Goal: Task Accomplishment & Management: Manage account settings

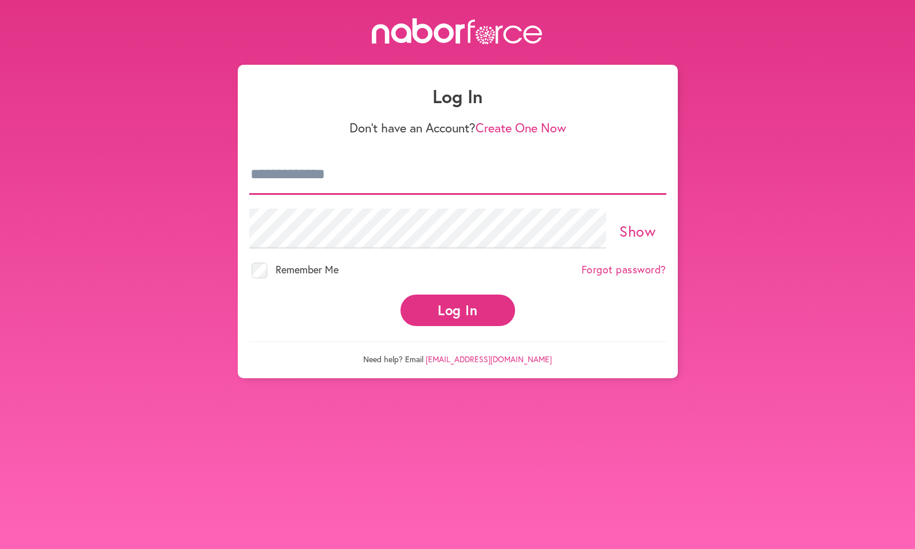
type input "**********"
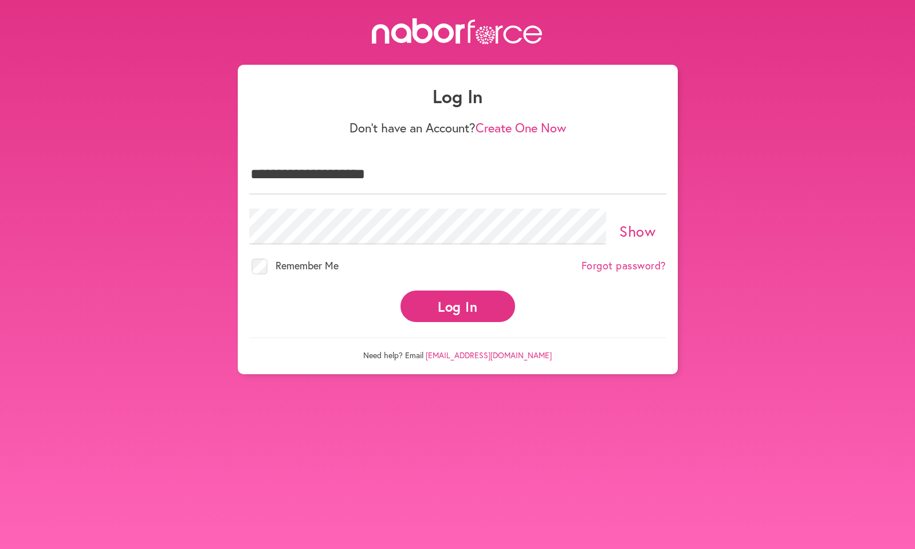
click at [450, 300] on button "Log In" at bounding box center [458, 307] width 115 height 32
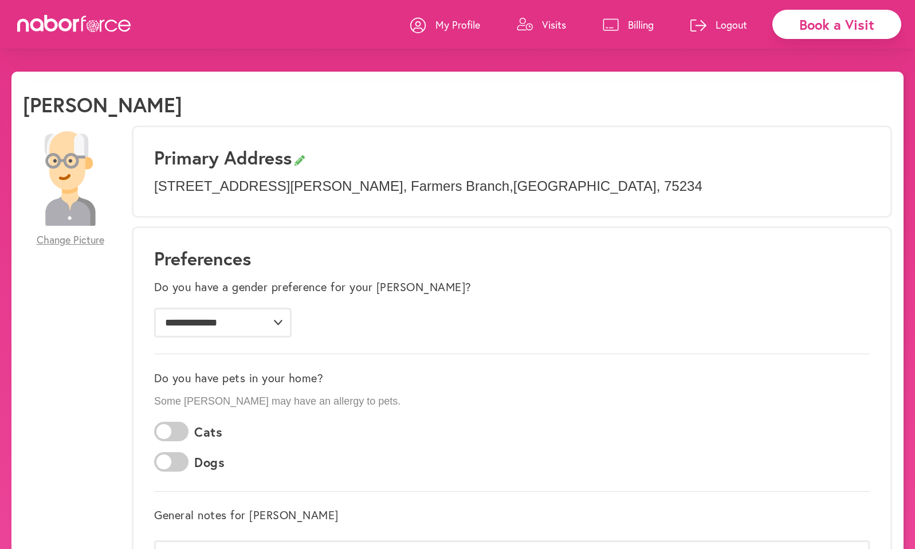
click at [550, 25] on p "Visits" at bounding box center [554, 25] width 24 height 14
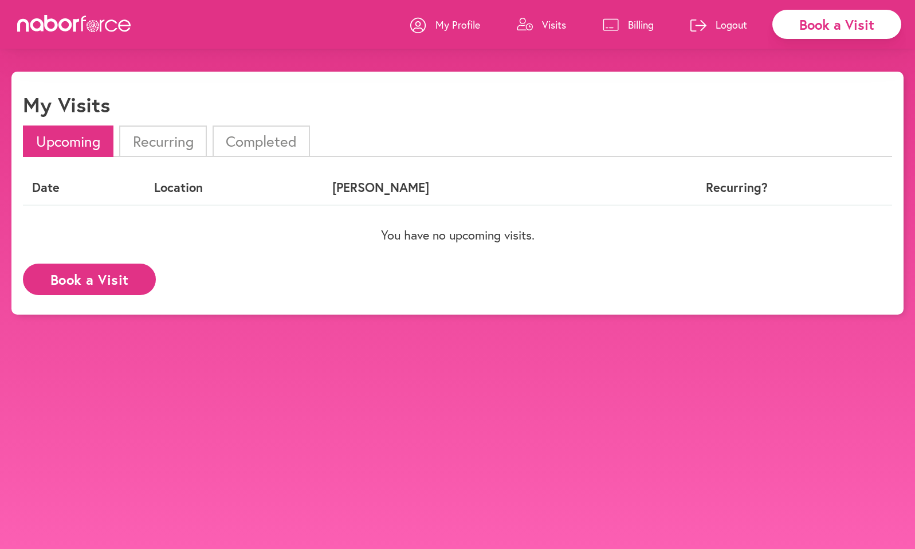
click at [254, 144] on li "Completed" at bounding box center [261, 141] width 97 height 32
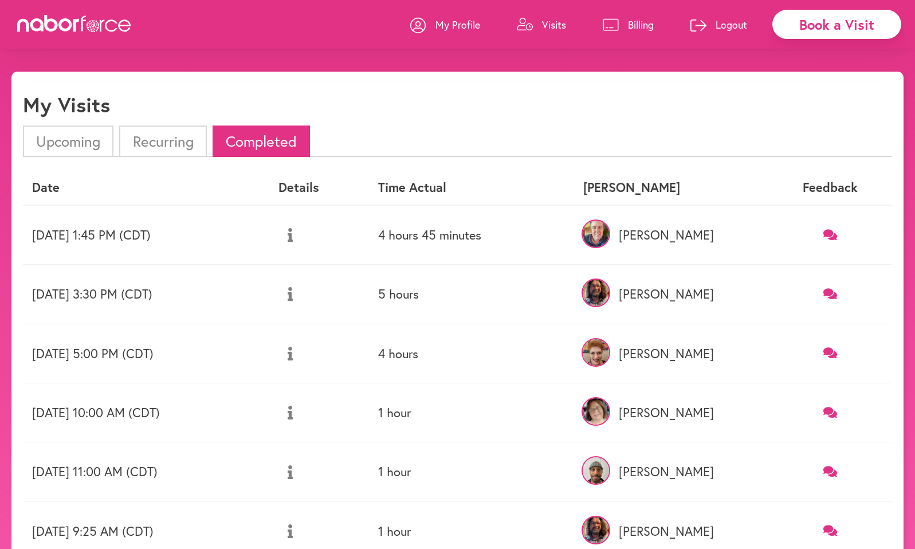
click at [633, 25] on p "Billing" at bounding box center [641, 25] width 26 height 14
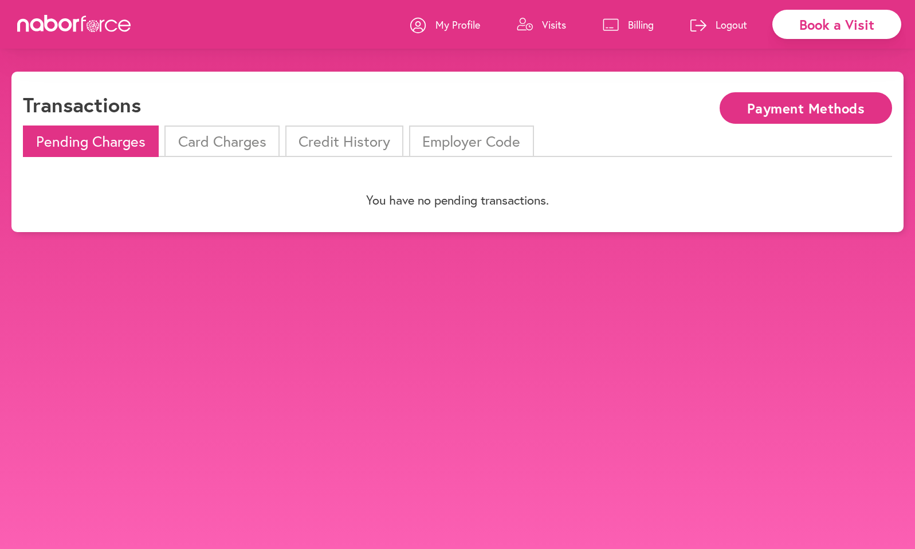
click at [211, 145] on li "Card Charges" at bounding box center [221, 141] width 115 height 32
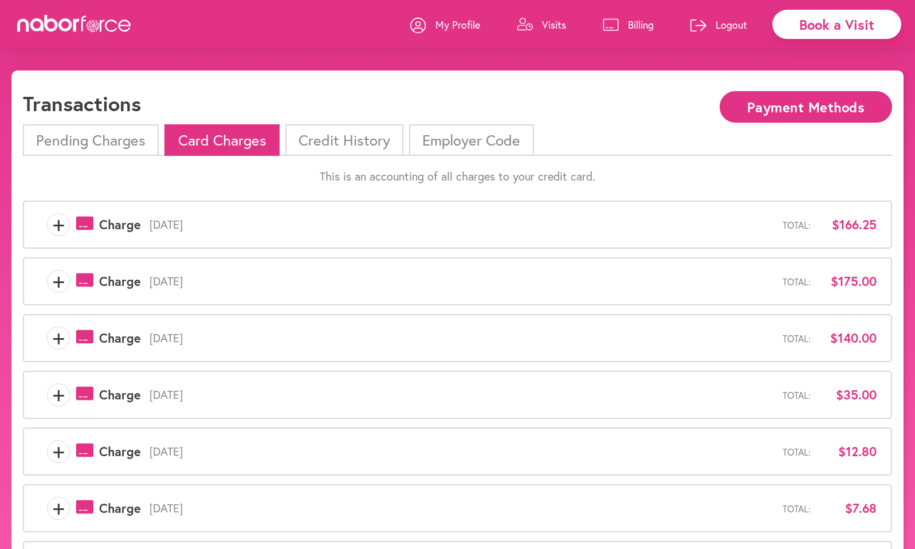
click at [725, 25] on p "Logout" at bounding box center [732, 25] width 32 height 14
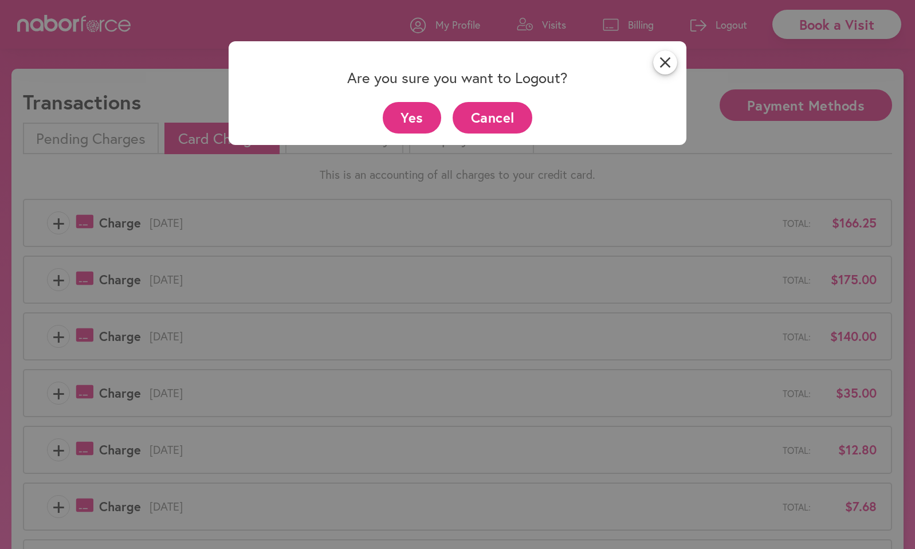
click at [413, 115] on button "Yes" at bounding box center [412, 118] width 59 height 32
